Goal: Task Accomplishment & Management: Complete application form

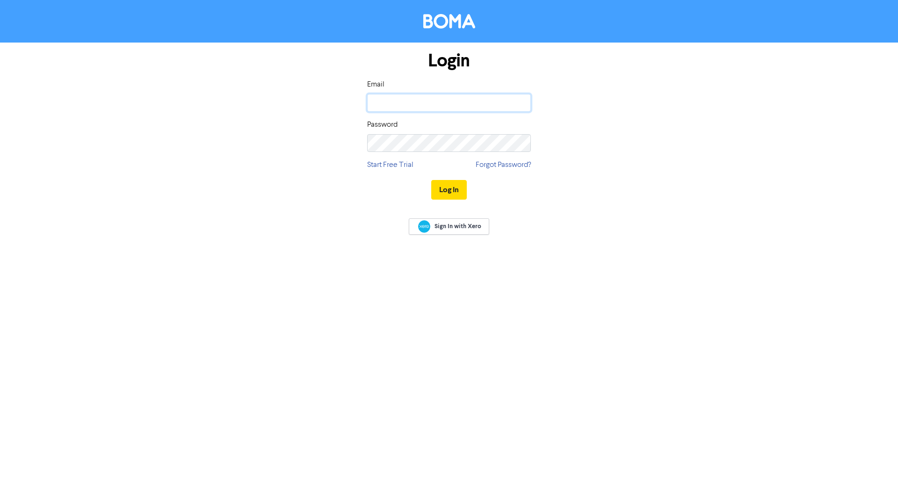
click at [437, 103] on input "email" at bounding box center [449, 103] width 164 height 18
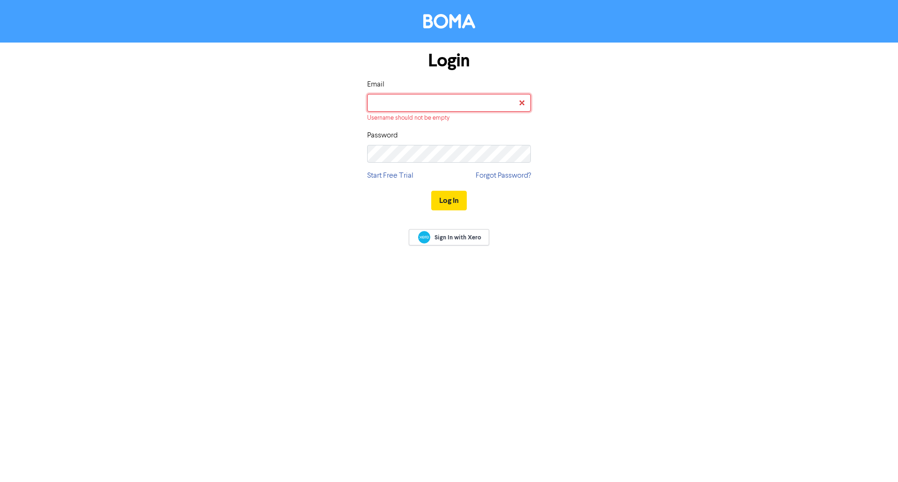
click at [417, 106] on input "email" at bounding box center [449, 103] width 164 height 18
type input "[EMAIL_ADDRESS][DOMAIN_NAME]"
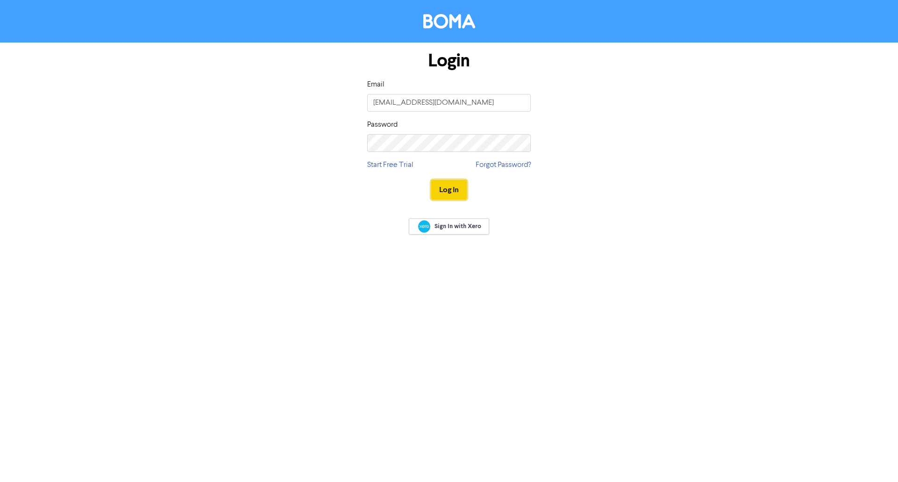
click at [444, 190] on button "Log In" at bounding box center [449, 190] width 36 height 20
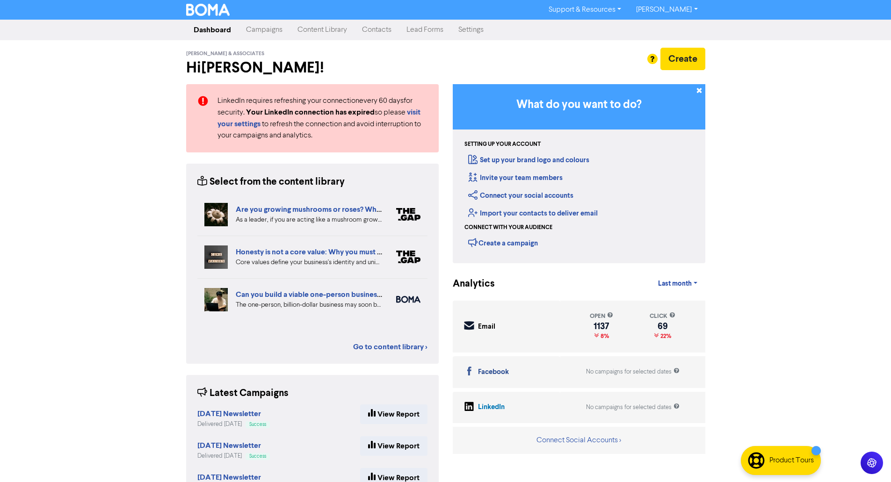
click at [370, 29] on link "Contacts" at bounding box center [377, 30] width 44 height 19
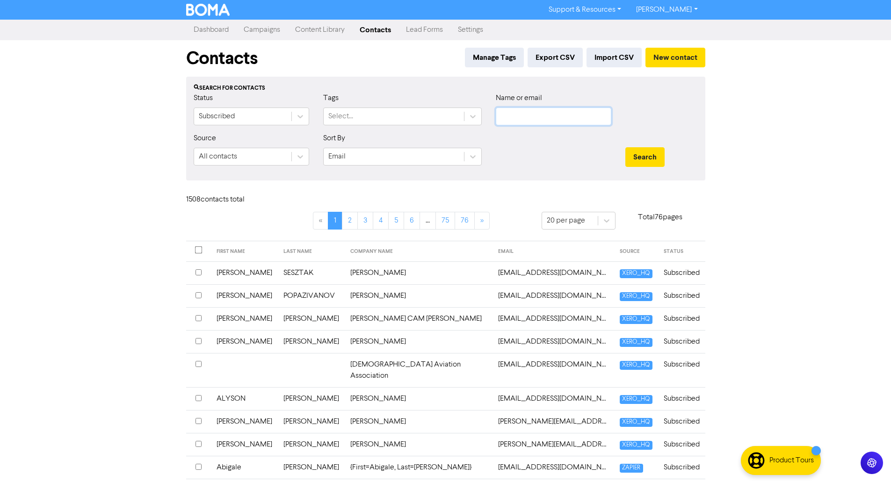
click at [528, 124] on input "text" at bounding box center [554, 117] width 116 height 18
type input "[PERSON_NAME]"
click at [626, 147] on button "Search" at bounding box center [645, 157] width 39 height 20
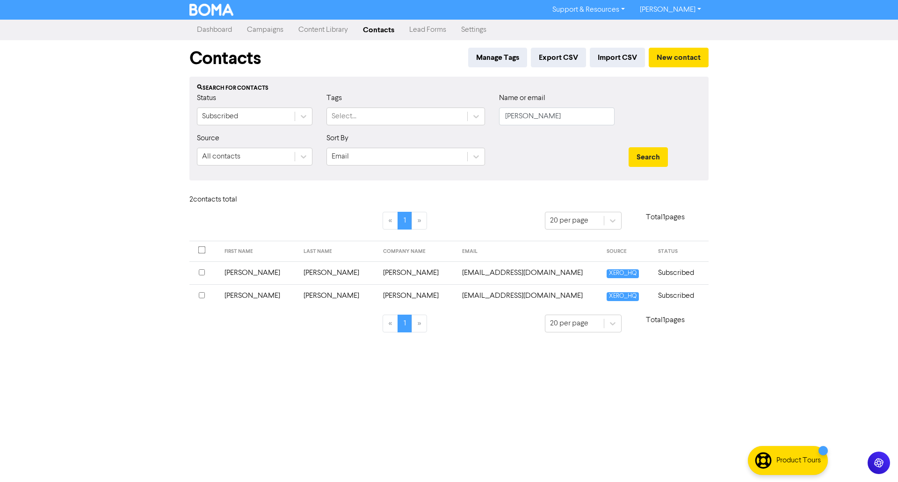
click at [669, 292] on td "Subscribed" at bounding box center [681, 295] width 56 height 23
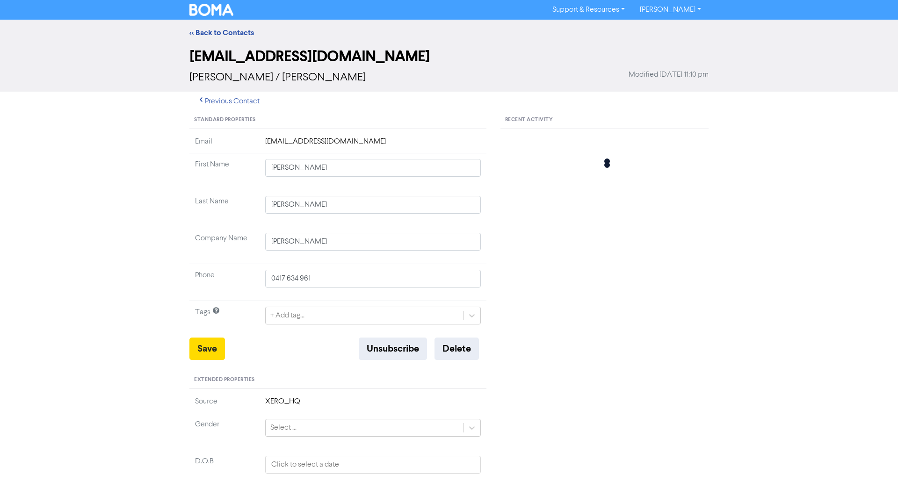
type input "[STREET_ADDRESS]"
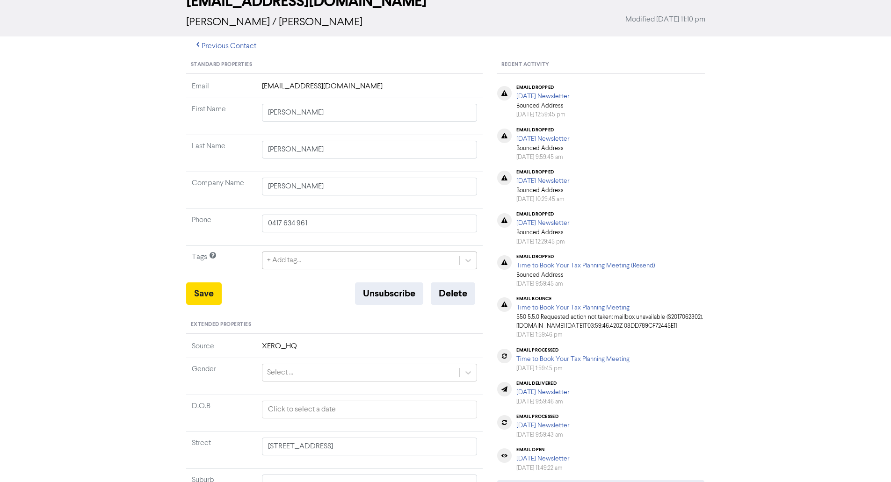
scroll to position [49, 0]
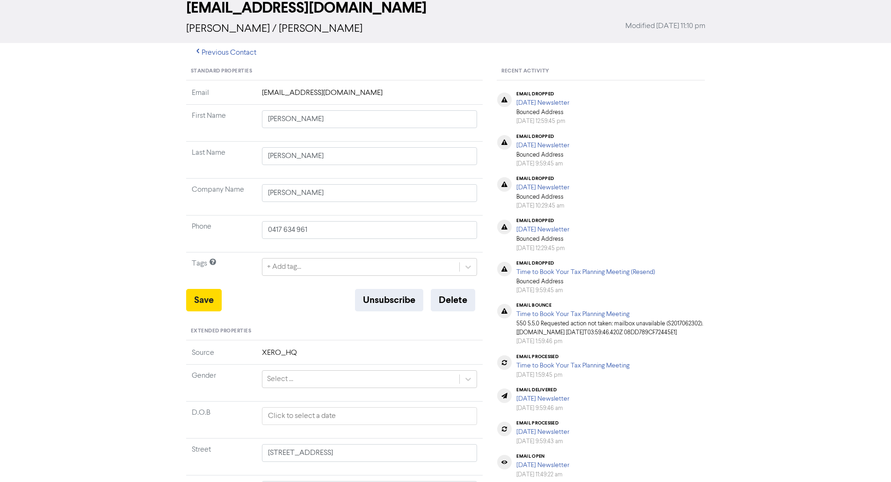
click at [329, 78] on div "Standard Properties" at bounding box center [334, 72] width 297 height 18
click at [285, 101] on td "[EMAIL_ADDRESS][DOMAIN_NAME]" at bounding box center [369, 95] width 227 height 17
click at [224, 58] on button "Previous Contact" at bounding box center [225, 53] width 78 height 20
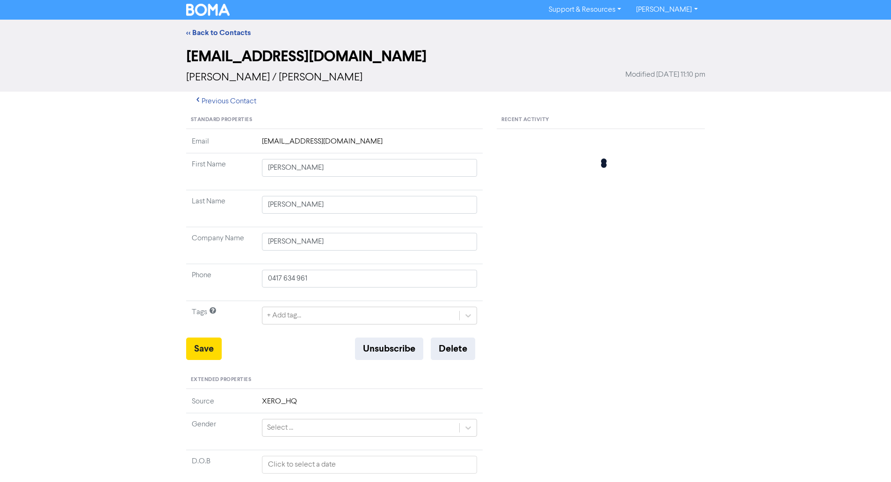
type input "[STREET_ADDRESS]"
type input "[PERSON_NAME]"
type input "0038 632 641"
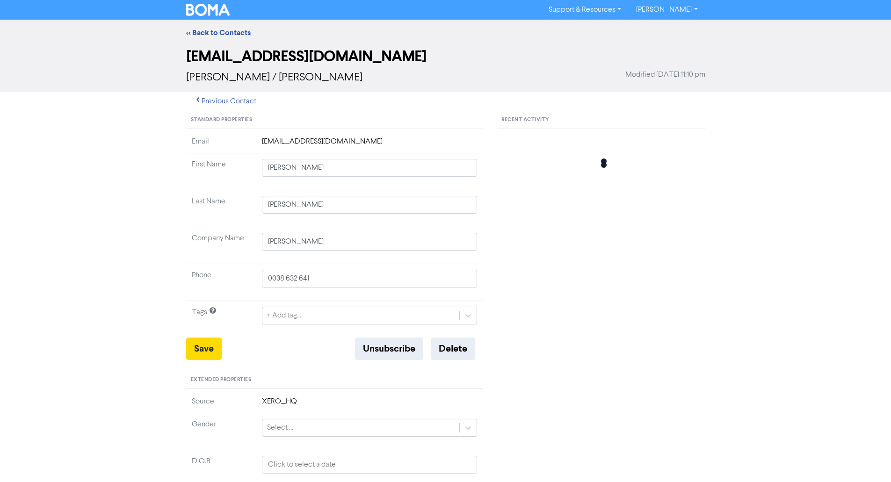
type input "12 [PERSON_NAME] & CO DRIVE"
type input "BEERUBURRUM"
type input "4517"
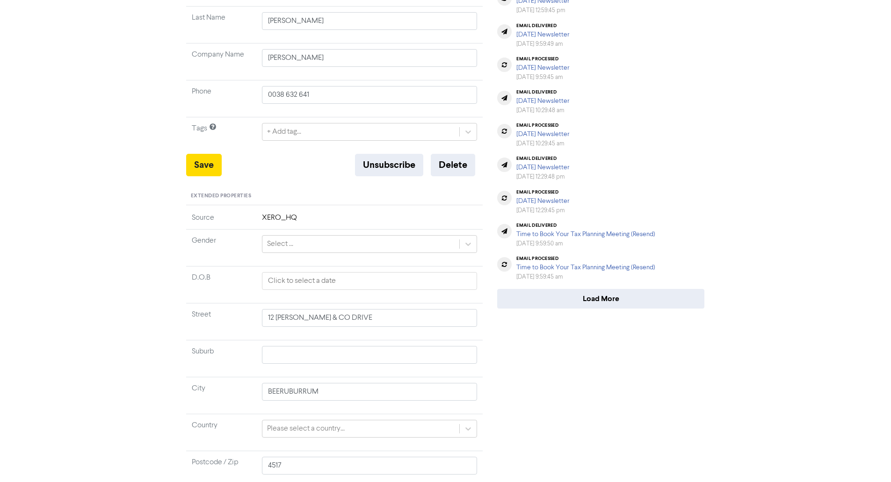
scroll to position [187, 0]
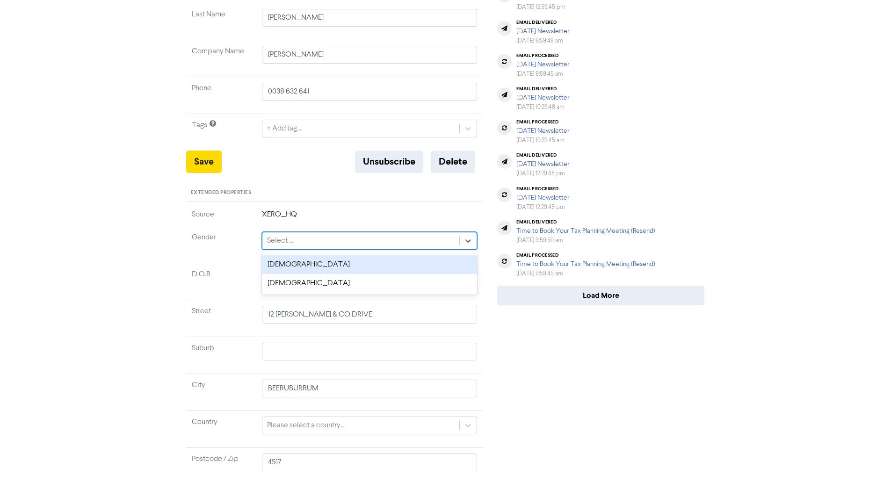
click at [342, 242] on div "Select ..." at bounding box center [360, 241] width 197 height 17
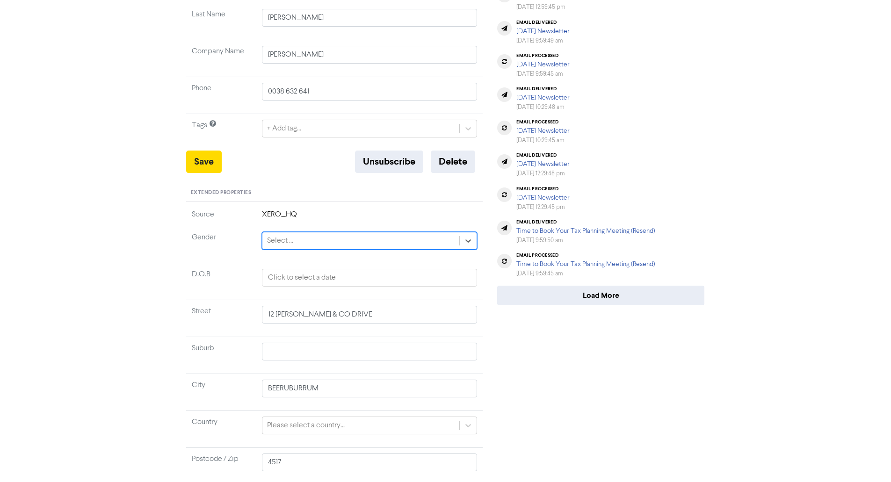
click at [342, 242] on div "Select ..." at bounding box center [360, 241] width 197 height 17
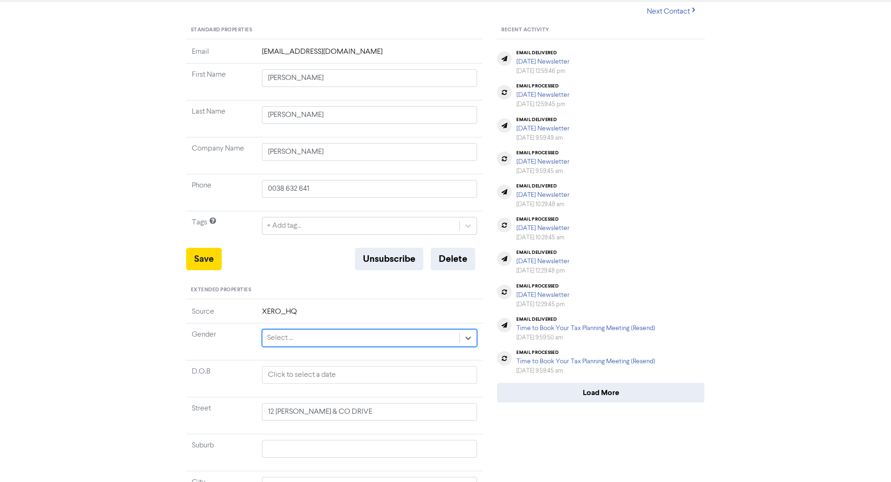
scroll to position [0, 0]
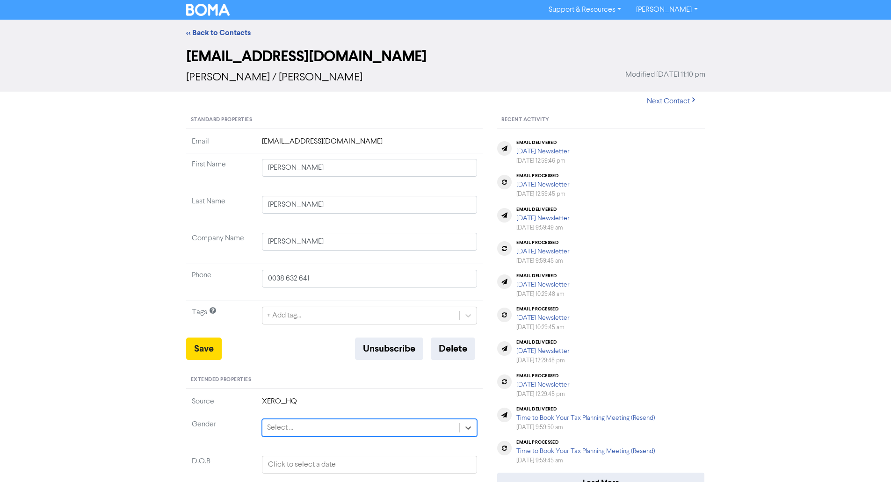
click at [278, 143] on td "[EMAIL_ADDRESS][DOMAIN_NAME]" at bounding box center [369, 144] width 227 height 17
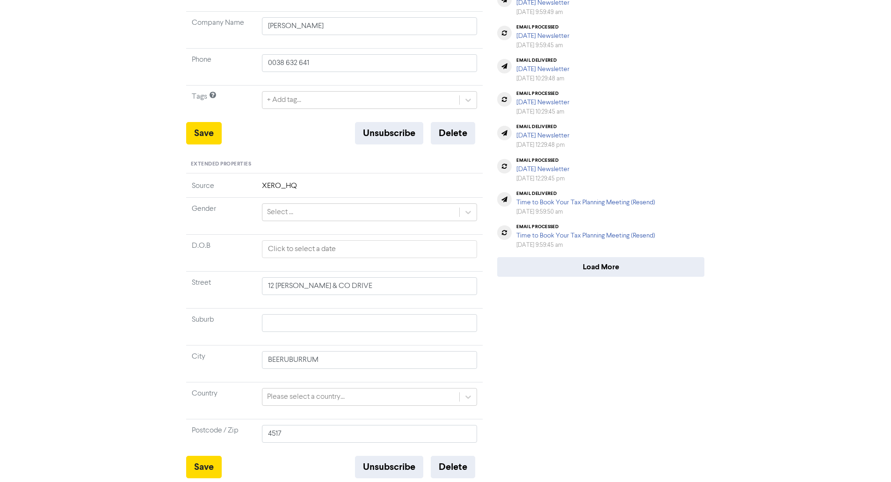
scroll to position [208, 0]
click at [439, 466] on button "Delete" at bounding box center [453, 467] width 44 height 22
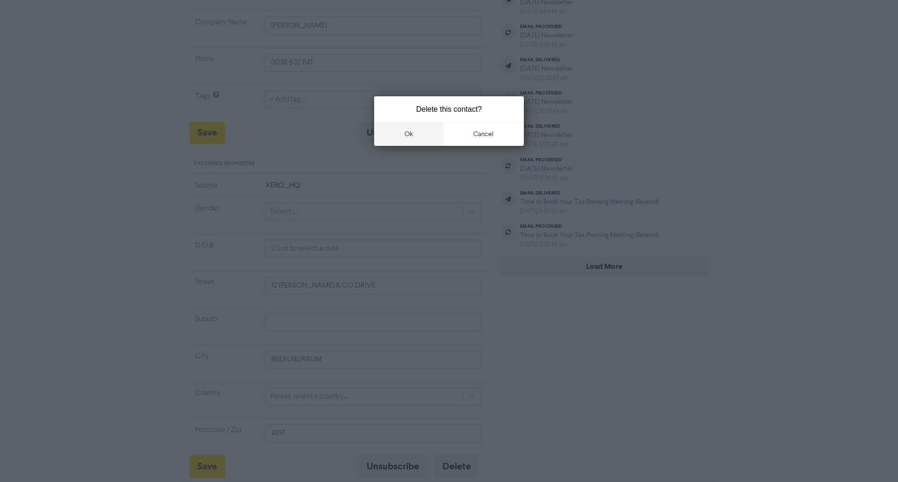
click at [435, 134] on button "ok" at bounding box center [408, 134] width 69 height 23
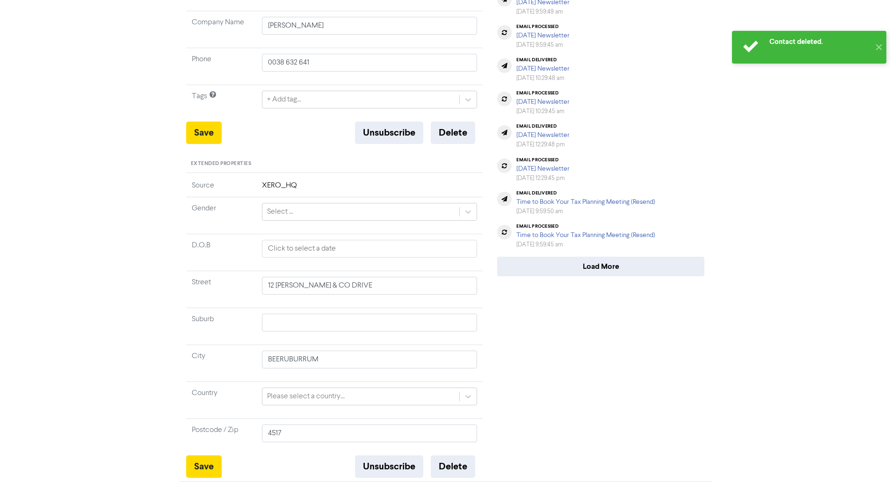
scroll to position [0, 0]
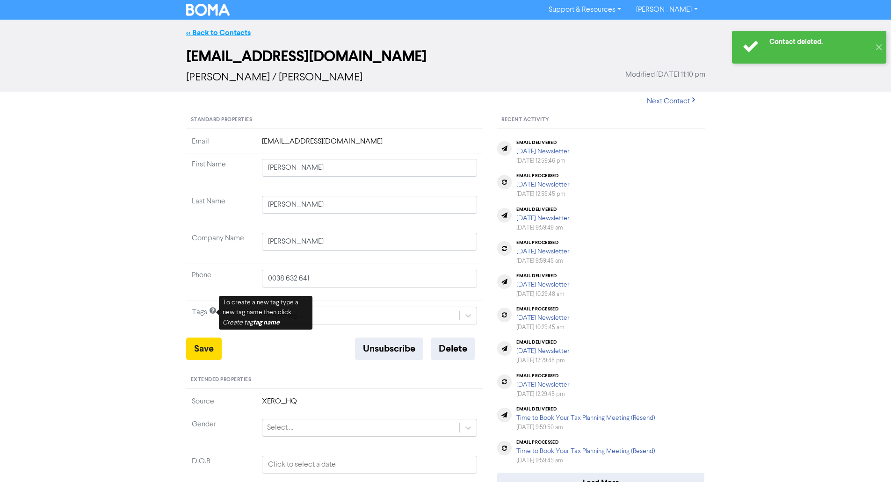
click at [221, 33] on link "<< Back to Contacts" at bounding box center [218, 32] width 65 height 9
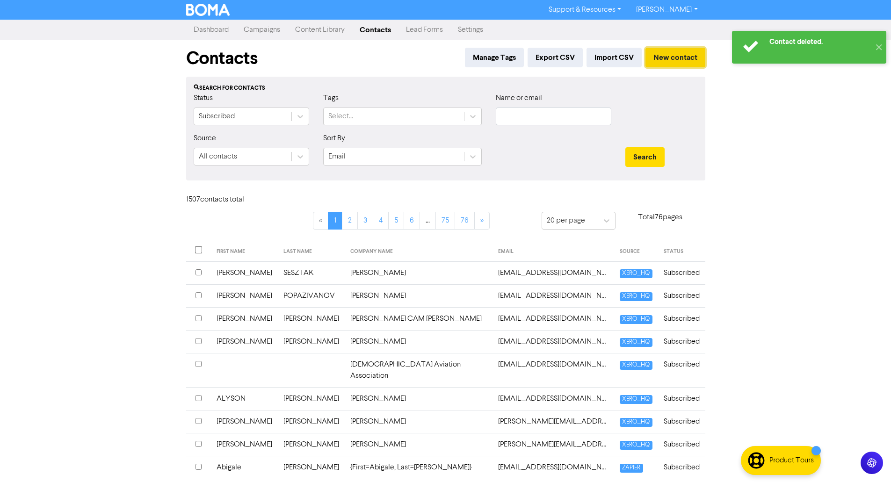
click at [673, 60] on button "New contact" at bounding box center [676, 58] width 60 height 20
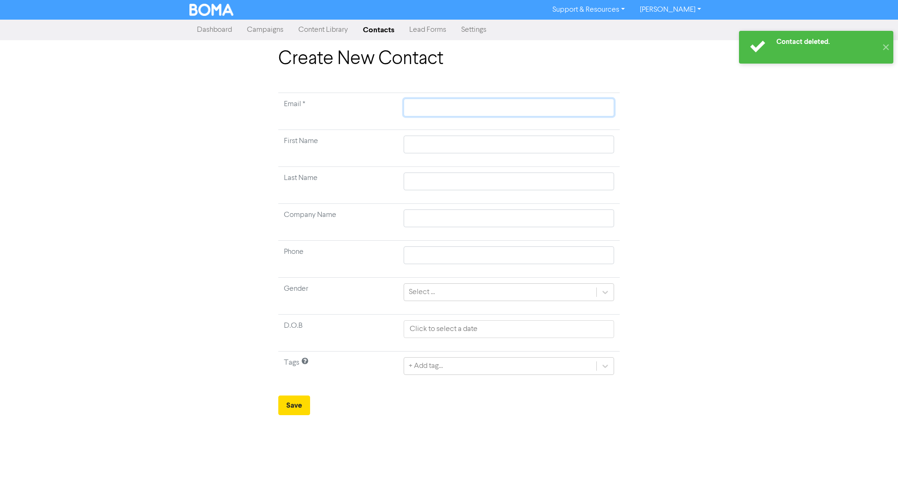
click at [426, 109] on input "text" at bounding box center [509, 108] width 211 height 18
paste input "jcxlive@aussiebb.com.au"
type input "jcxlive@aussiebb.com.au"
click at [422, 145] on td at bounding box center [509, 148] width 222 height 37
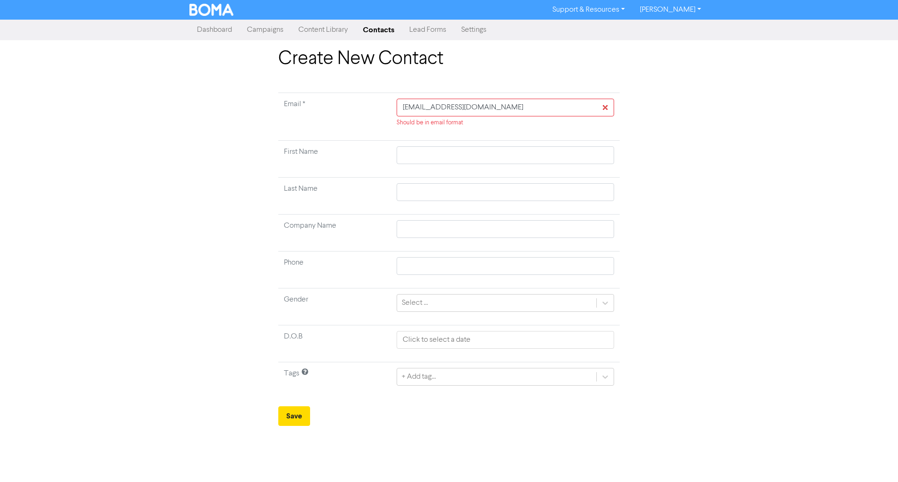
drag, startPoint x: 514, startPoint y: 98, endPoint x: 503, endPoint y: 107, distance: 13.3
click at [514, 99] on td "jcxlive@aussiebb.com.au Should be in email format" at bounding box center [505, 117] width 229 height 48
click at [503, 107] on input "jcxlive@aussiebb.com.au" at bounding box center [506, 108] width 218 height 18
click at [400, 107] on input "jcxlive@aussiebb.com.au" at bounding box center [506, 108] width 218 height 18
type input "jcxlive@aussiebb.com.au"
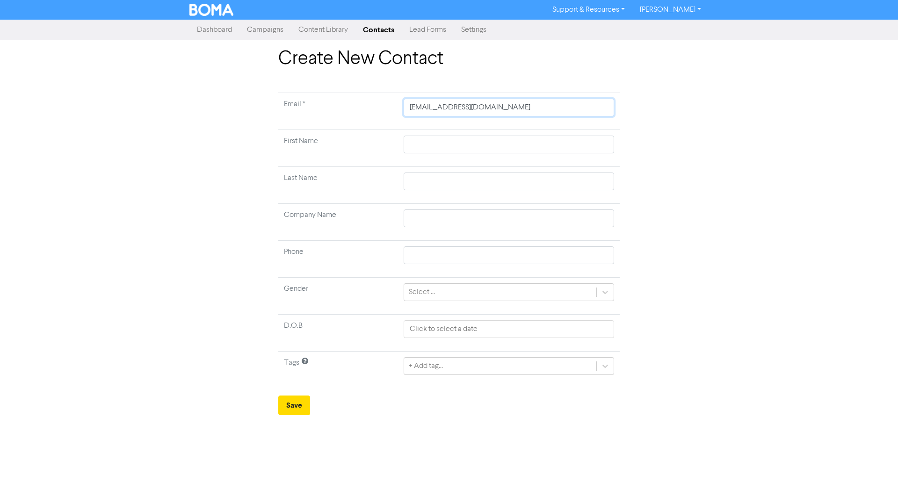
type input "jcxlive@aussiebb.com.au"
click at [427, 139] on input "text" at bounding box center [509, 145] width 211 height 18
type input "J"
type input "Jo"
type input "Joh"
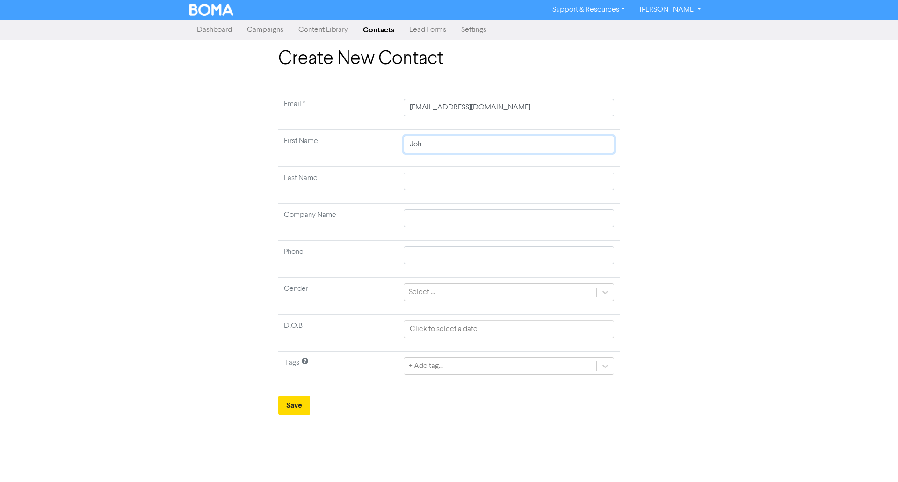
type input "[PERSON_NAME]"
type input "C"
type input "Co"
type input "Con"
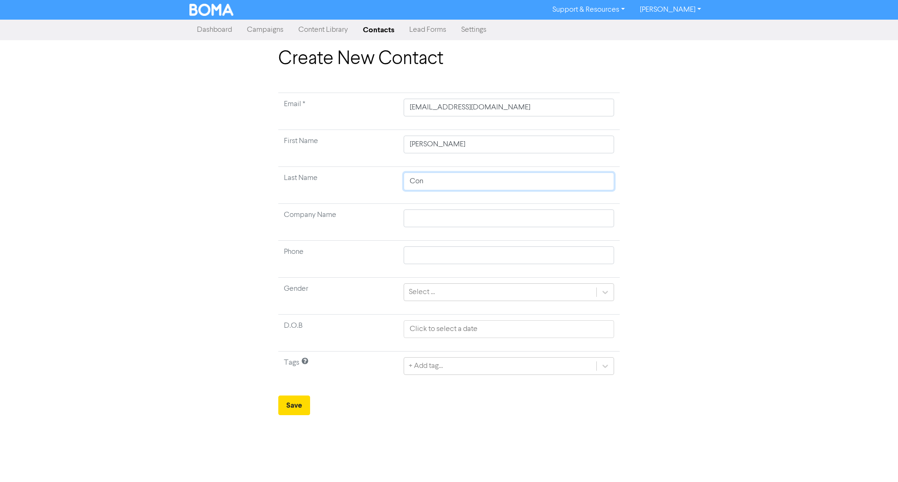
type input "Conw"
type input "Conwa"
type input "Conway"
click at [311, 404] on form "Email * jcxlive@aussiebb.com.au First Name John Last Name Conway Company Name P…" at bounding box center [449, 254] width 342 height 323
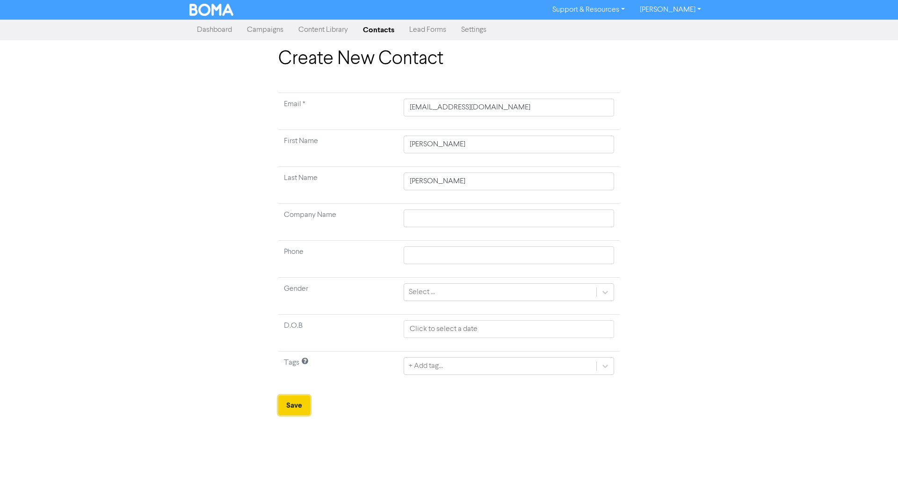
click at [307, 409] on button "Save" at bounding box center [294, 406] width 32 height 20
